Goal: Entertainment & Leisure: Consume media (video, audio)

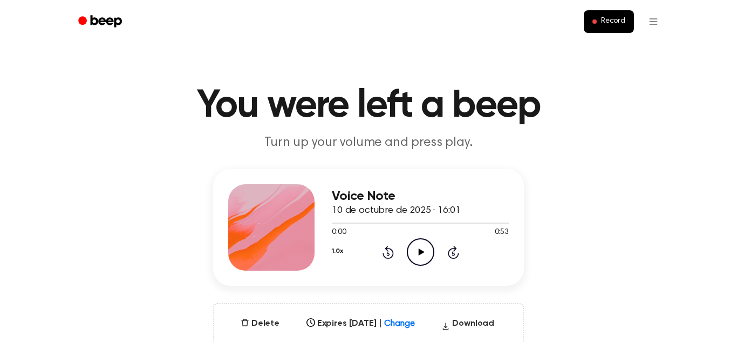
click at [422, 257] on icon "Play Audio" at bounding box center [421, 252] width 28 height 28
click at [387, 253] on icon at bounding box center [387, 253] width 3 height 4
click at [384, 258] on icon "Rewind 5 seconds" at bounding box center [388, 252] width 12 height 14
click at [383, 256] on icon at bounding box center [388, 251] width 11 height 13
click at [409, 257] on icon "Play Audio" at bounding box center [421, 252] width 28 height 28
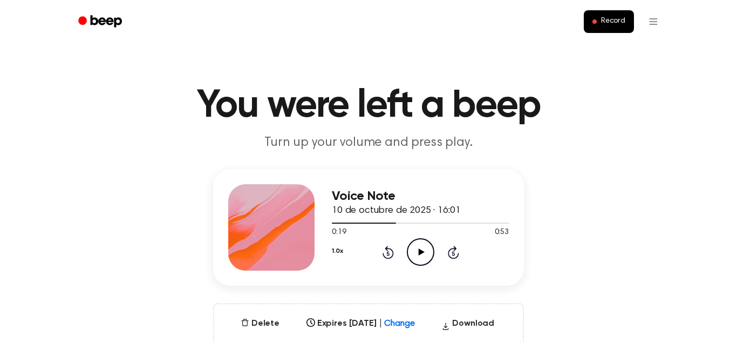
click at [413, 257] on icon "Play Audio" at bounding box center [421, 252] width 28 height 28
click at [413, 257] on icon "Pause Audio" at bounding box center [421, 252] width 28 height 28
click at [480, 223] on div at bounding box center [413, 222] width 162 height 1
click at [422, 256] on icon "Play Audio" at bounding box center [421, 252] width 28 height 28
click at [383, 255] on icon at bounding box center [388, 251] width 11 height 13
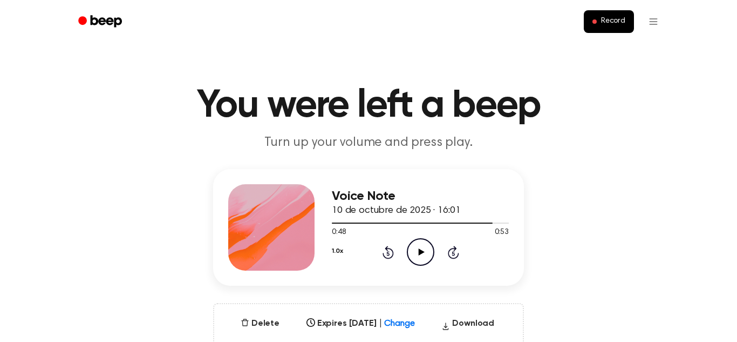
click at [384, 257] on icon "Rewind 5 seconds" at bounding box center [388, 252] width 12 height 14
click at [390, 269] on div "Voice Note 10 de octubre de 2025 · 16:01 0:48 0:53 Your browser does not suppor…" at bounding box center [420, 227] width 177 height 86
click at [380, 268] on div "Voice Note 10 de octubre de 2025 · 16:01 0:43 0:53 Your browser does not suppor…" at bounding box center [420, 227] width 177 height 86
click at [380, 275] on div "Voice Note 10 de octubre de 2025 · 16:01 0:43 0:53 Your browser does not suppor…" at bounding box center [368, 227] width 311 height 117
click at [387, 253] on icon at bounding box center [387, 253] width 3 height 4
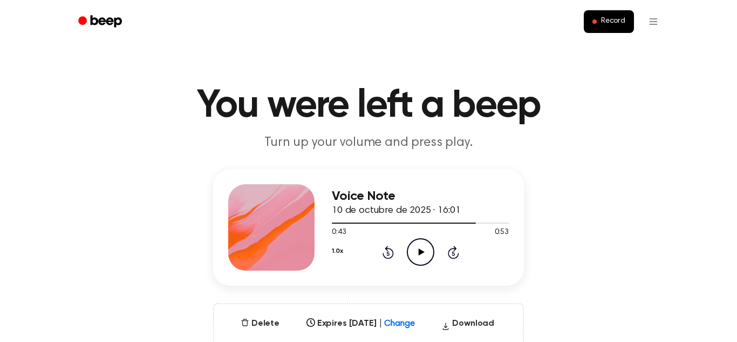
click at [382, 251] on icon "Rewind 5 seconds" at bounding box center [388, 252] width 12 height 14
click at [388, 253] on icon at bounding box center [387, 253] width 3 height 4
click at [382, 257] on icon "Rewind 5 seconds" at bounding box center [388, 252] width 12 height 14
click at [382, 249] on icon "Rewind 5 seconds" at bounding box center [388, 252] width 12 height 14
click at [376, 256] on div "1.0x Rewind 5 seconds Play Audio Skip 5 seconds" at bounding box center [420, 252] width 177 height 28
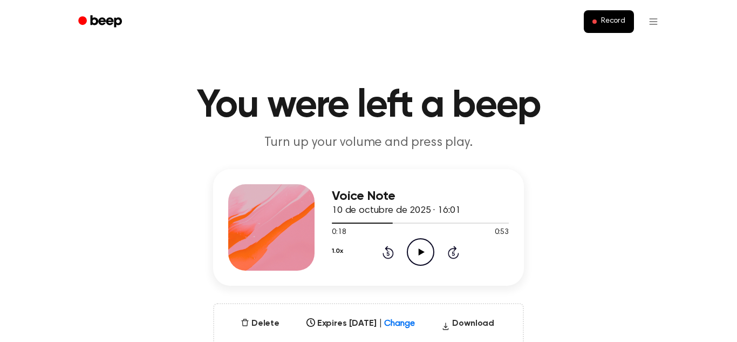
click at [388, 253] on icon at bounding box center [387, 253] width 3 height 4
click at [387, 253] on icon at bounding box center [387, 253] width 3 height 4
click at [388, 253] on icon at bounding box center [387, 253] width 3 height 4
click at [382, 257] on icon "Rewind 5 seconds" at bounding box center [388, 252] width 12 height 14
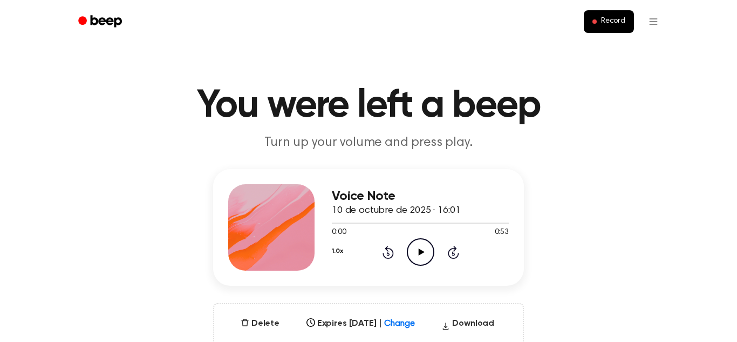
click at [384, 254] on icon at bounding box center [388, 251] width 11 height 13
click at [417, 258] on icon "Play Audio" at bounding box center [421, 252] width 28 height 28
click at [422, 255] on icon "Play Audio" at bounding box center [421, 252] width 28 height 28
click at [422, 255] on icon at bounding box center [420, 251] width 5 height 7
click at [441, 268] on div "Voice Note 10 de octubre de 2025 · 16:01 0:00 0:53 Your browser does not suppor…" at bounding box center [420, 227] width 177 height 86
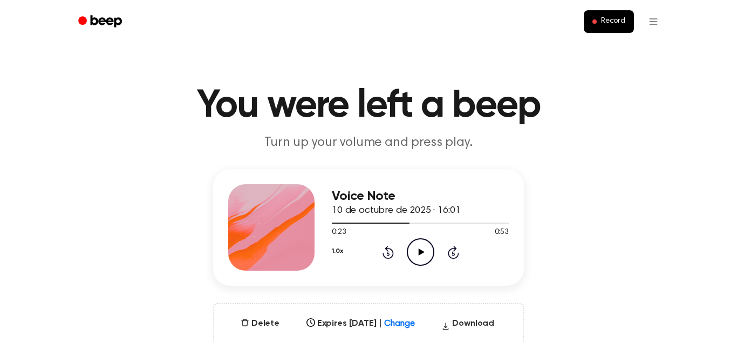
click at [419, 249] on icon "Play Audio" at bounding box center [421, 252] width 28 height 28
click at [419, 249] on icon at bounding box center [420, 251] width 5 height 7
